Goal: Find specific page/section: Locate a particular part of the current website

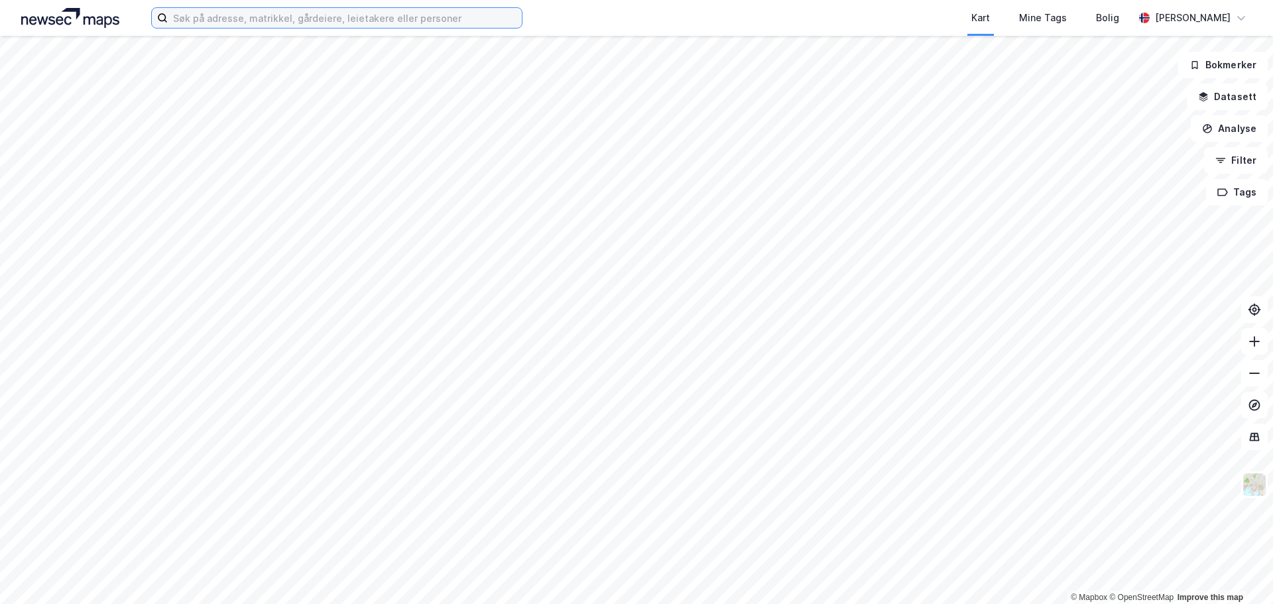
click at [357, 13] on input at bounding box center [345, 18] width 354 height 20
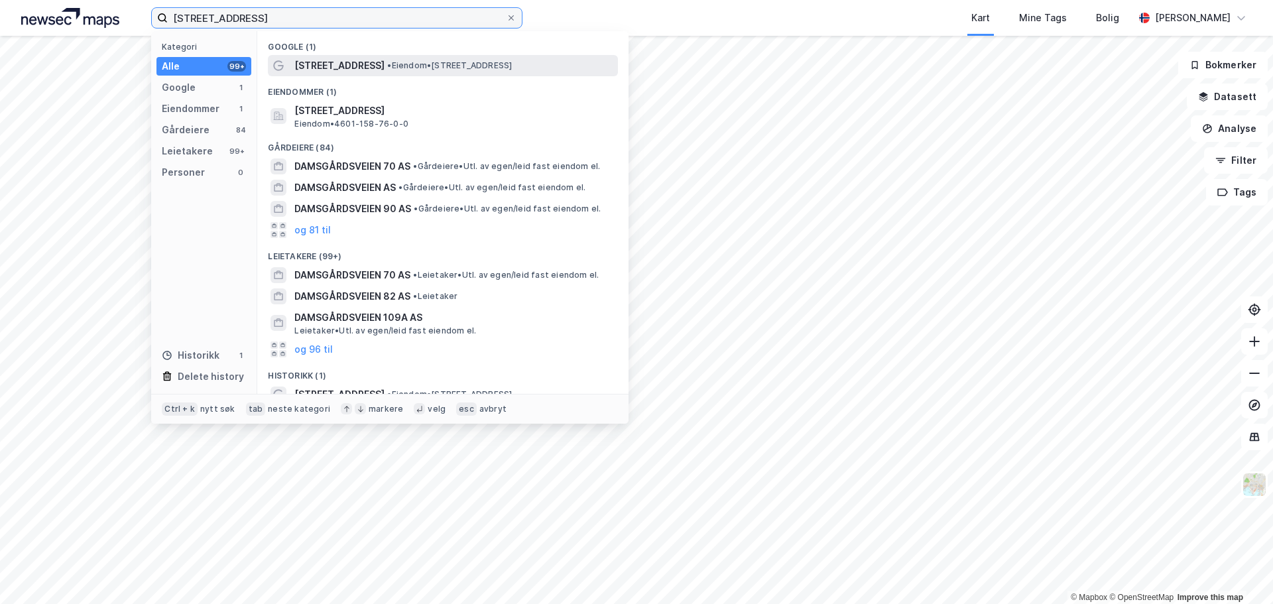
type input "[STREET_ADDRESS]"
click at [361, 62] on span "[STREET_ADDRESS]" at bounding box center [339, 66] width 90 height 16
